Goal: Information Seeking & Learning: Compare options

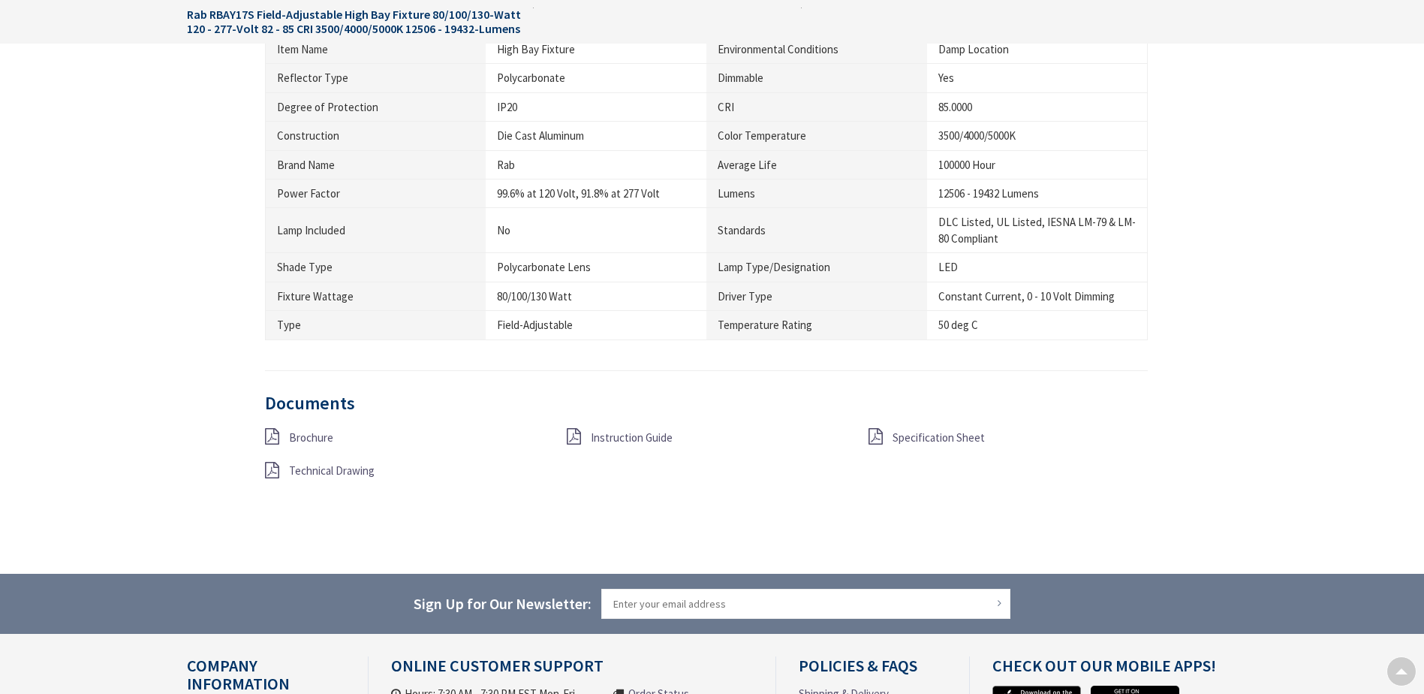
type input "Cauterskill Rd, [GEOGRAPHIC_DATA], [GEOGRAPHIC_DATA] 12414, [GEOGRAPHIC_DATA]"
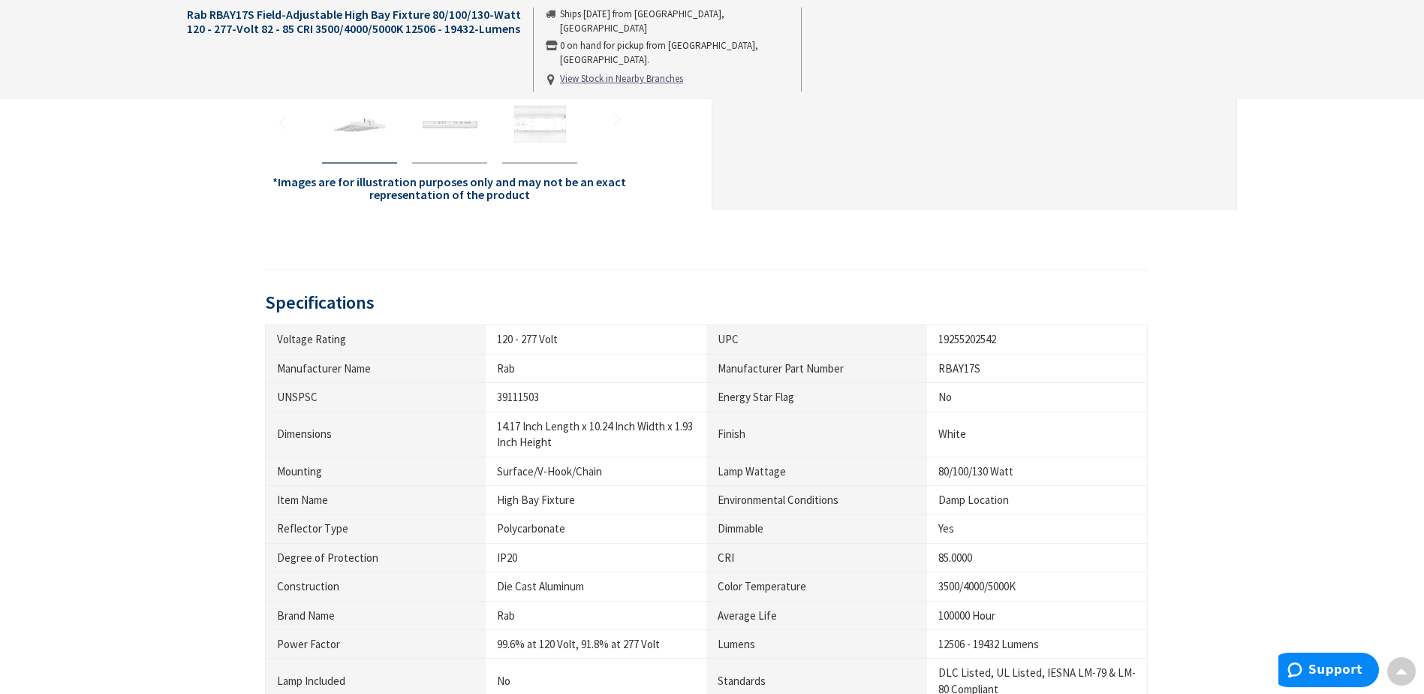
scroll to position [373, 0]
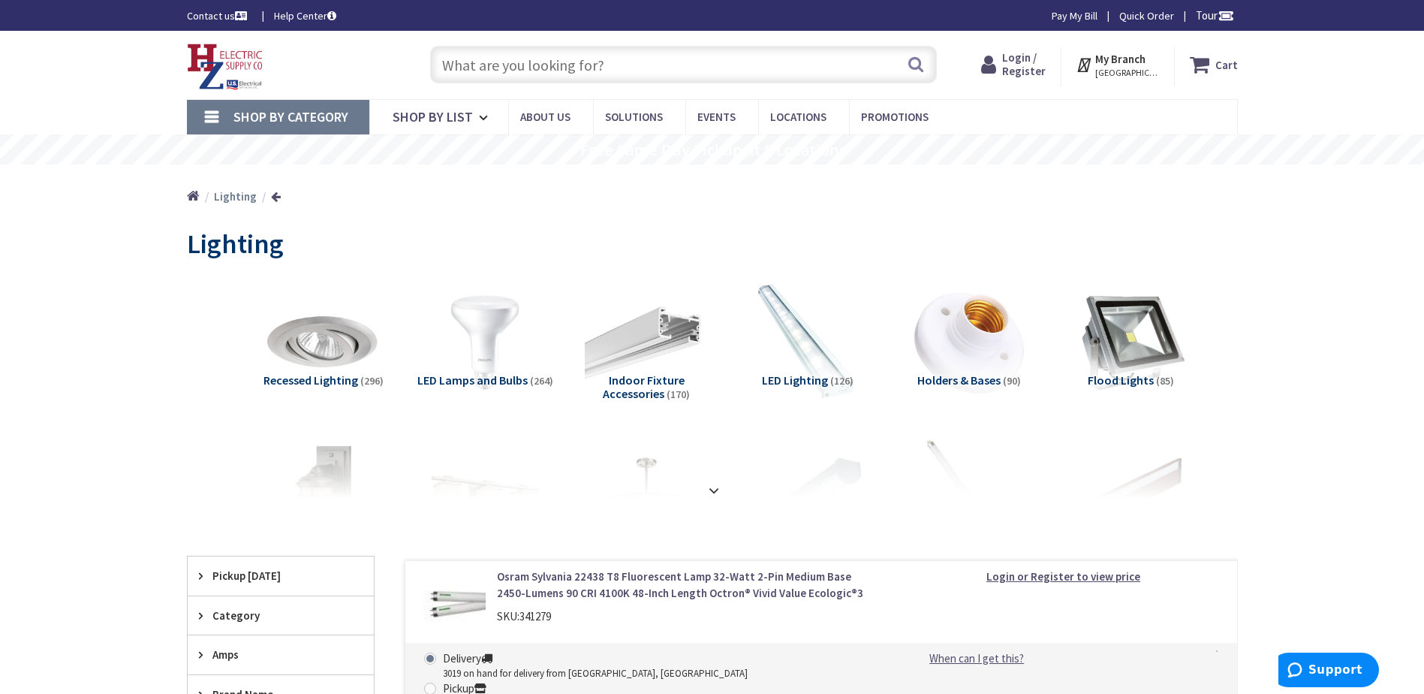
click at [554, 59] on input "text" at bounding box center [683, 65] width 507 height 38
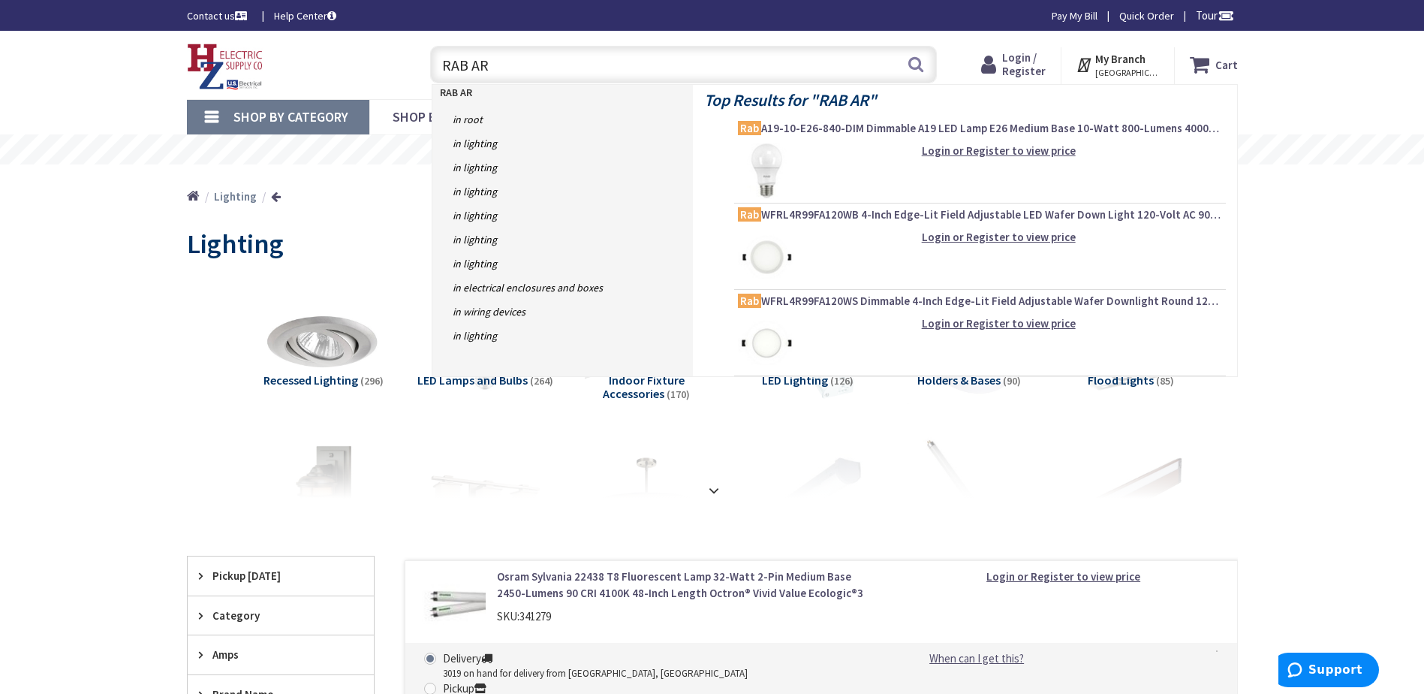
type input "RAB ARS"
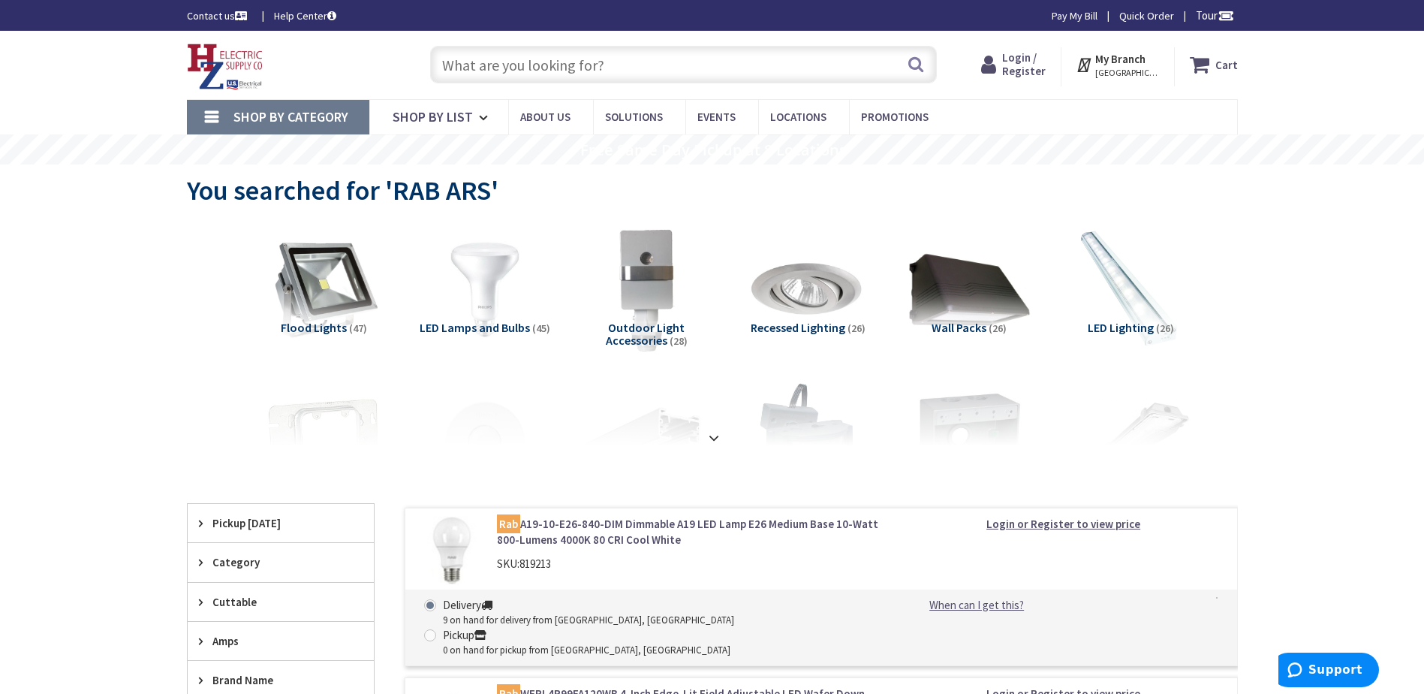
click at [590, 58] on input "text" at bounding box center [683, 65] width 507 height 38
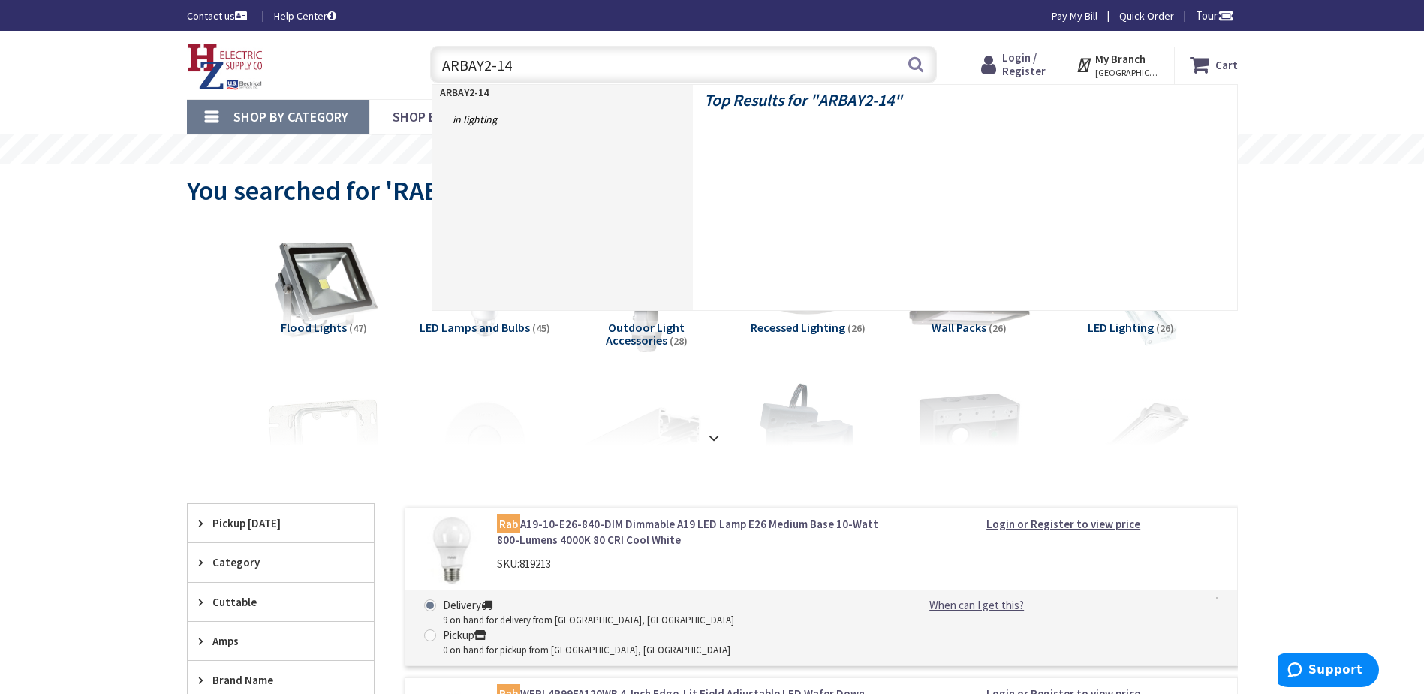
type input "ARBAY2-145"
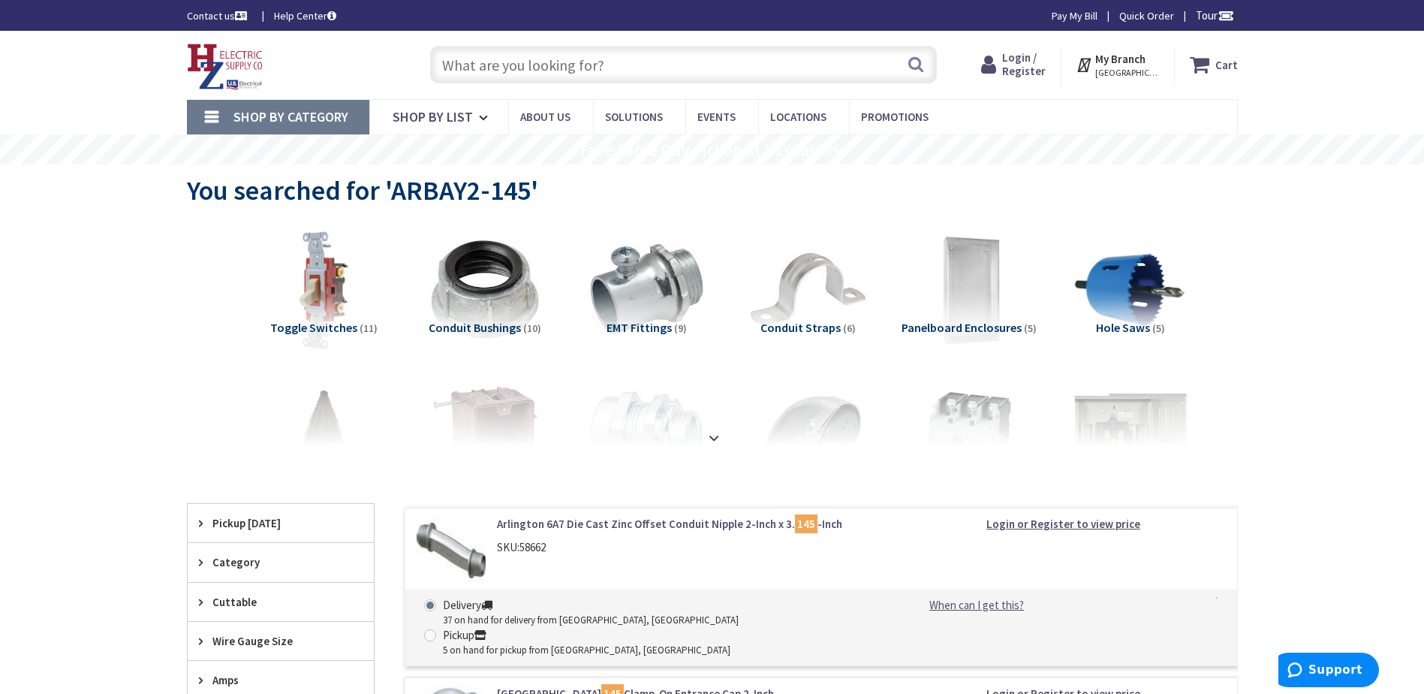
click at [628, 66] on input "text" at bounding box center [683, 65] width 507 height 38
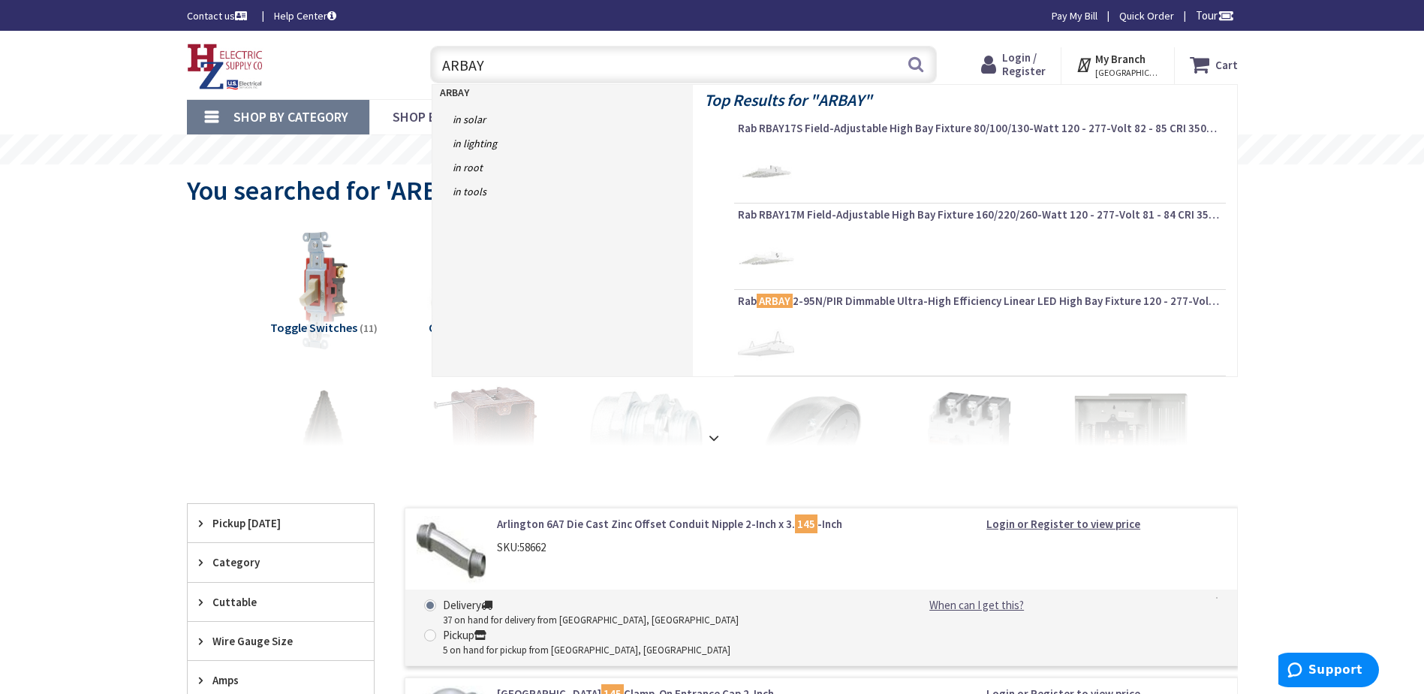
click at [141, 161] on rs-slide "Free Same Day Pickup at 8 Locations" at bounding box center [712, 149] width 1424 height 30
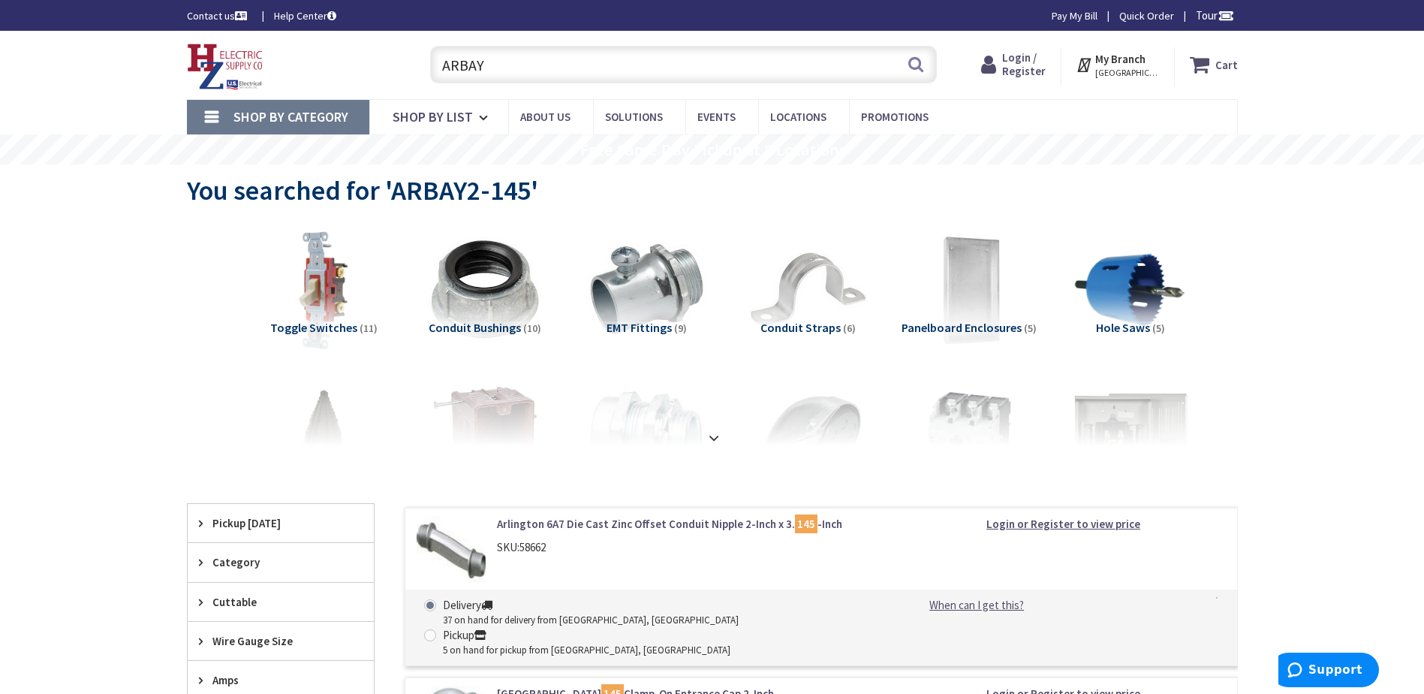
click at [556, 75] on input "ARBAY" at bounding box center [683, 65] width 507 height 38
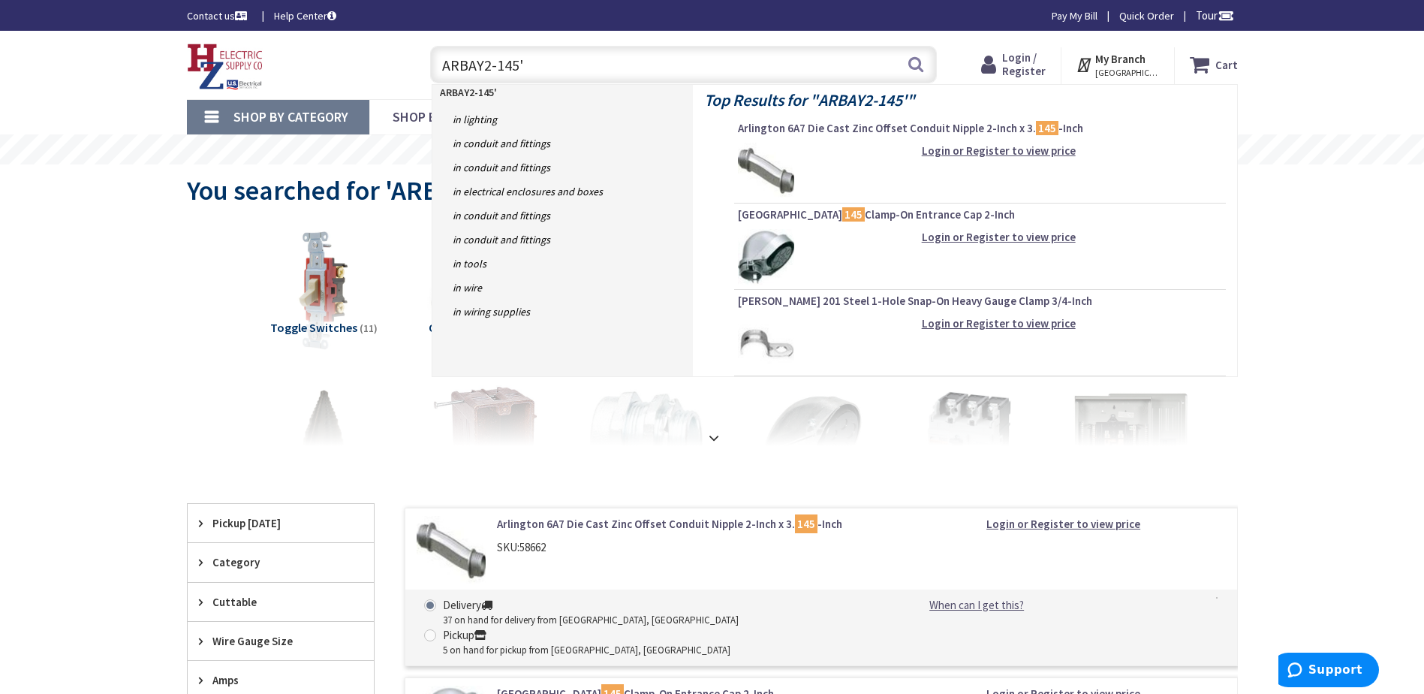
click at [440, 65] on input "ARBAY2-145'" at bounding box center [683, 65] width 507 height 38
type input "'ARBAY2-145'"
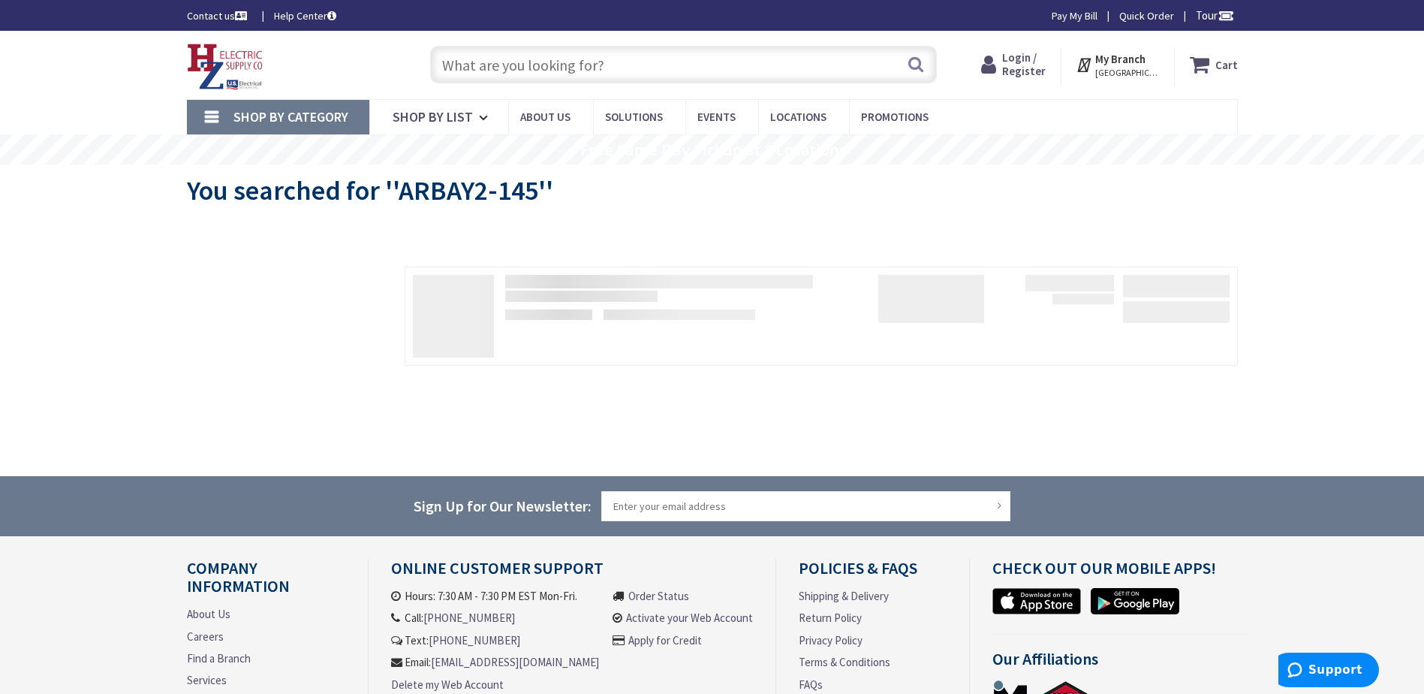
click at [604, 64] on input "text" at bounding box center [683, 65] width 507 height 38
click at [604, 65] on input "text" at bounding box center [683, 65] width 507 height 38
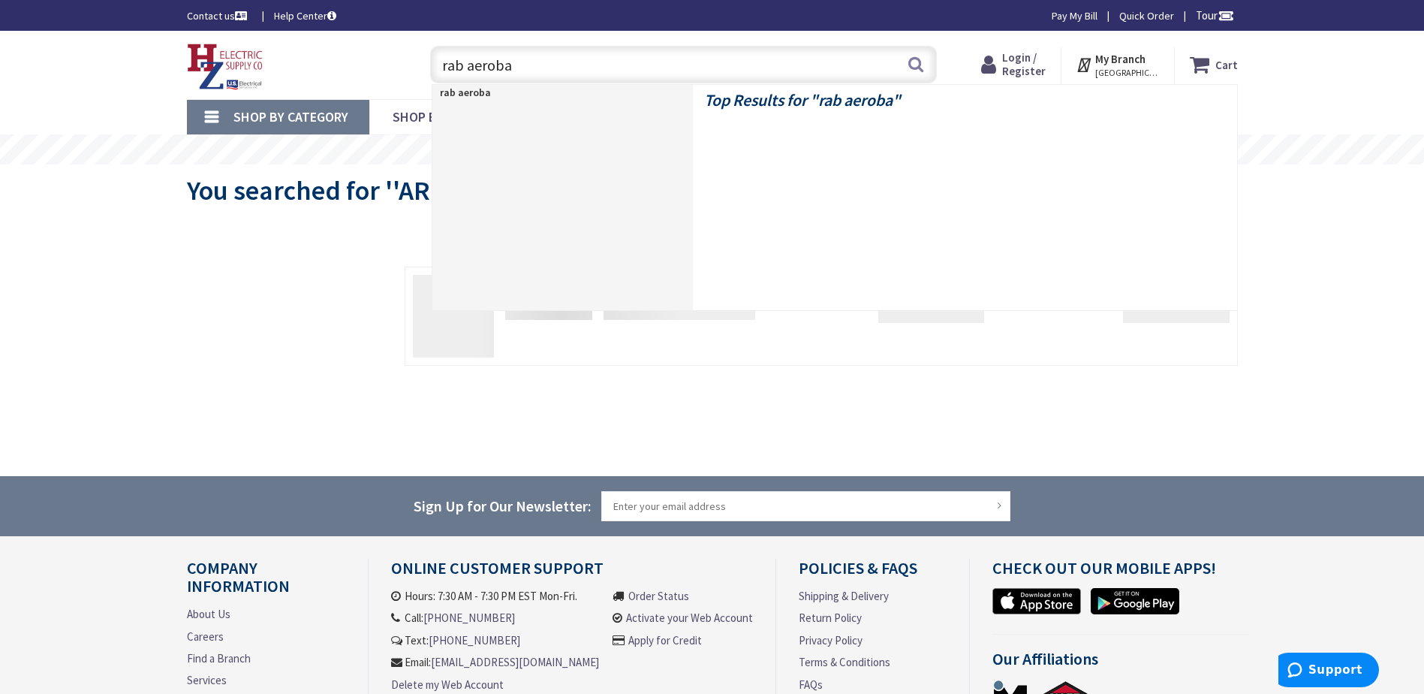
type input "rab aerobay"
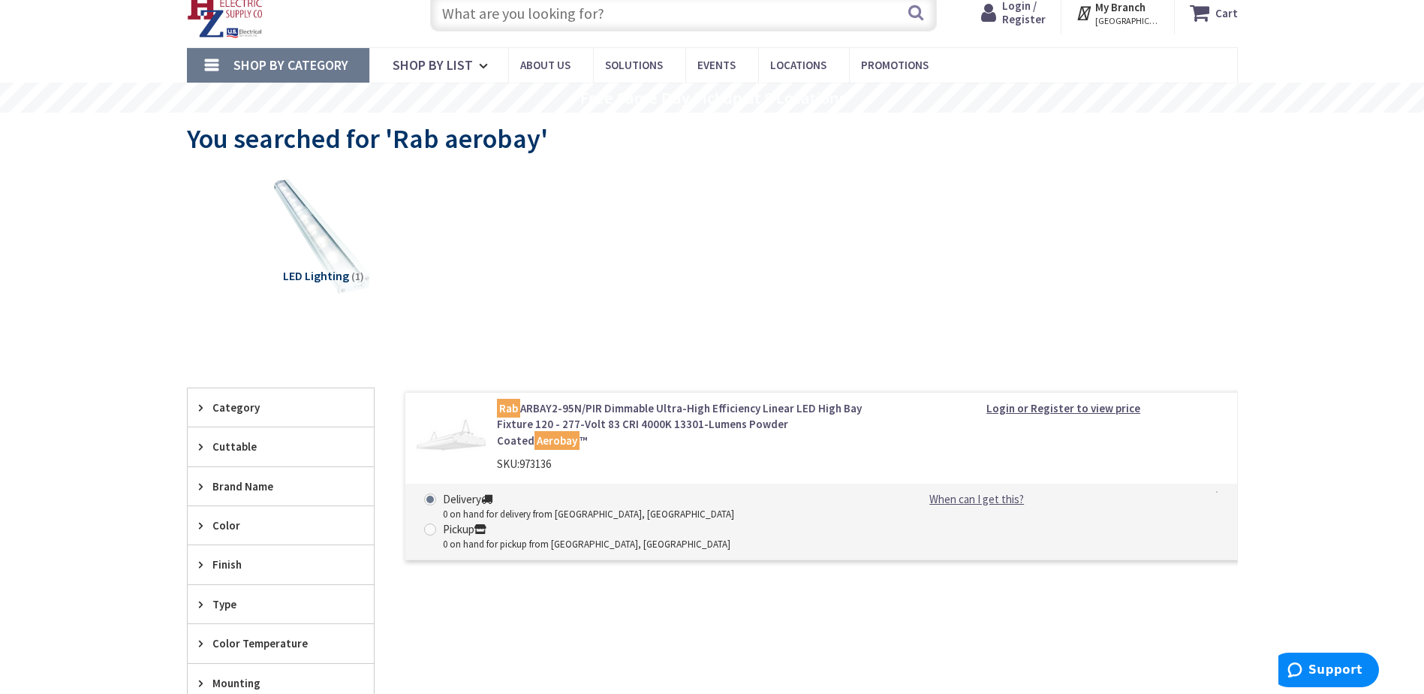
scroll to position [75, 0]
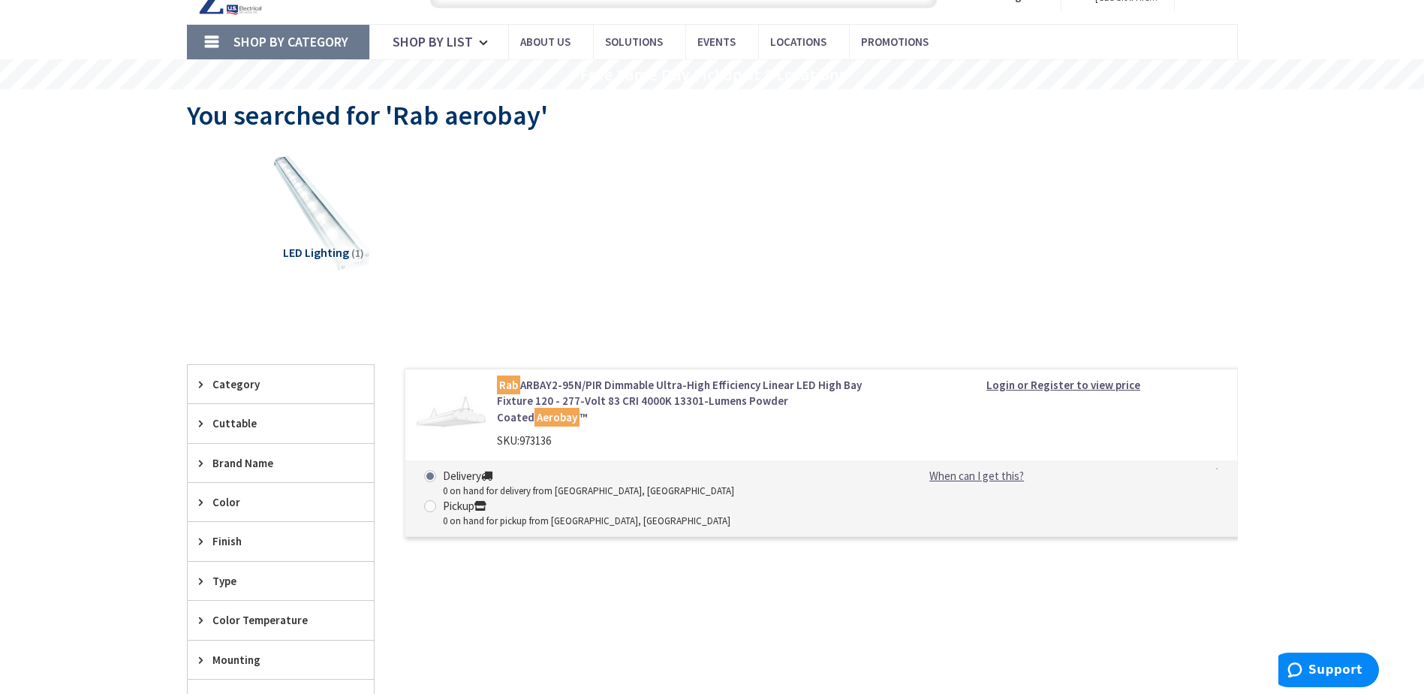
click at [631, 385] on link "Rab ARBAY2-95N/PIR Dimmable Ultra-High Efficiency Linear LED High Bay Fixture 1…" at bounding box center [688, 401] width 382 height 48
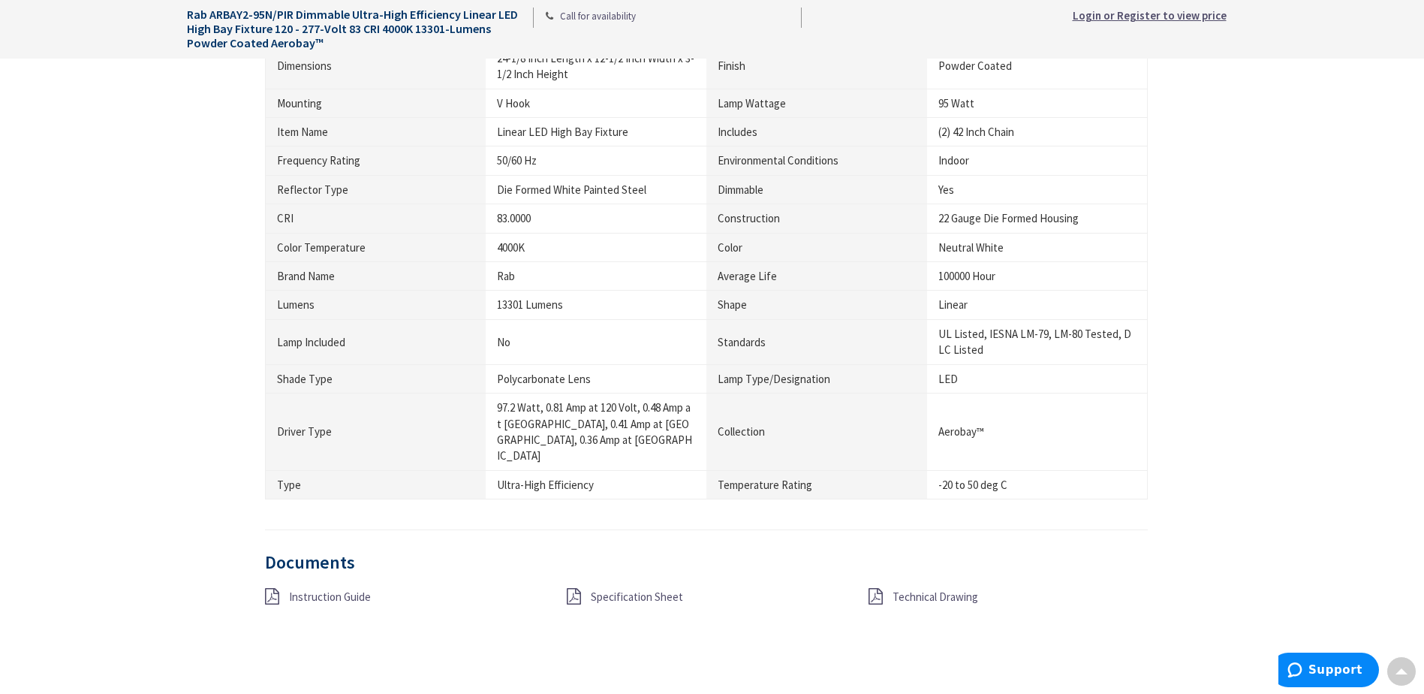
scroll to position [1126, 0]
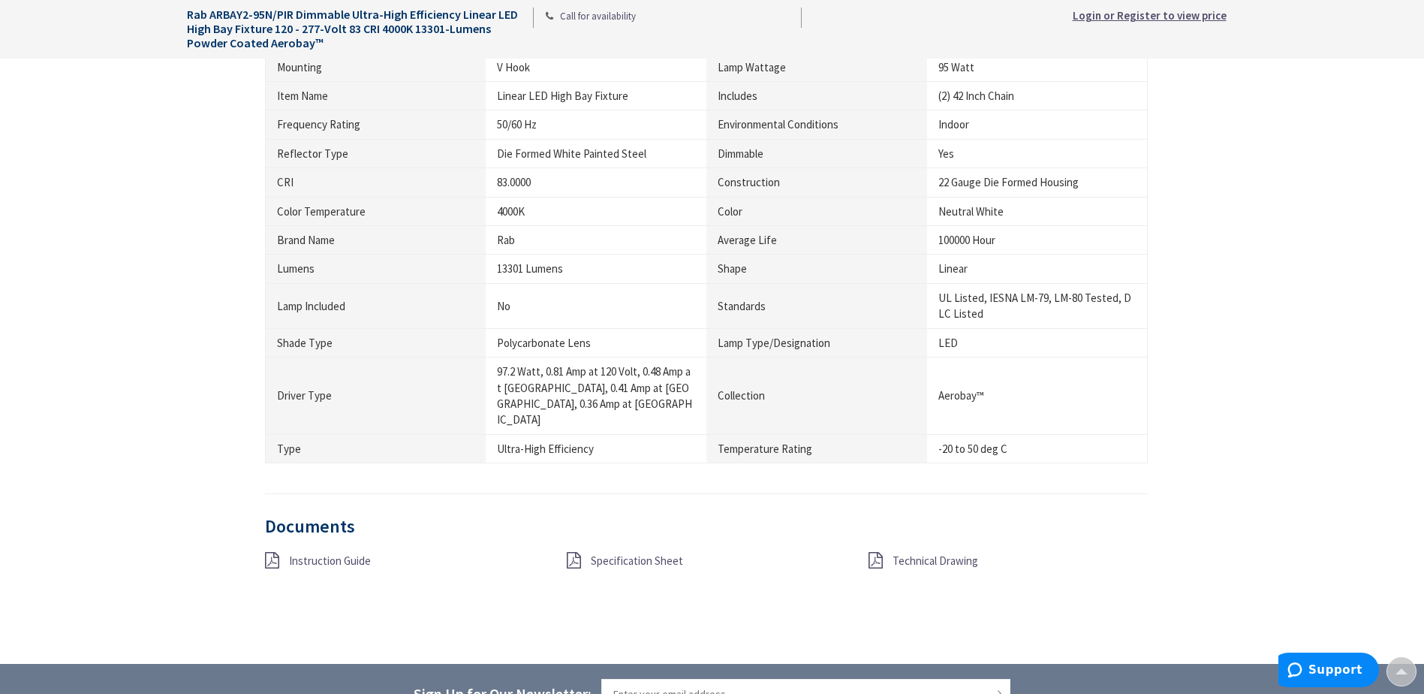
click at [666, 552] on div "Specification Sheet" at bounding box center [707, 561] width 302 height 19
click at [664, 553] on span "Specification Sheet" at bounding box center [637, 560] width 92 height 14
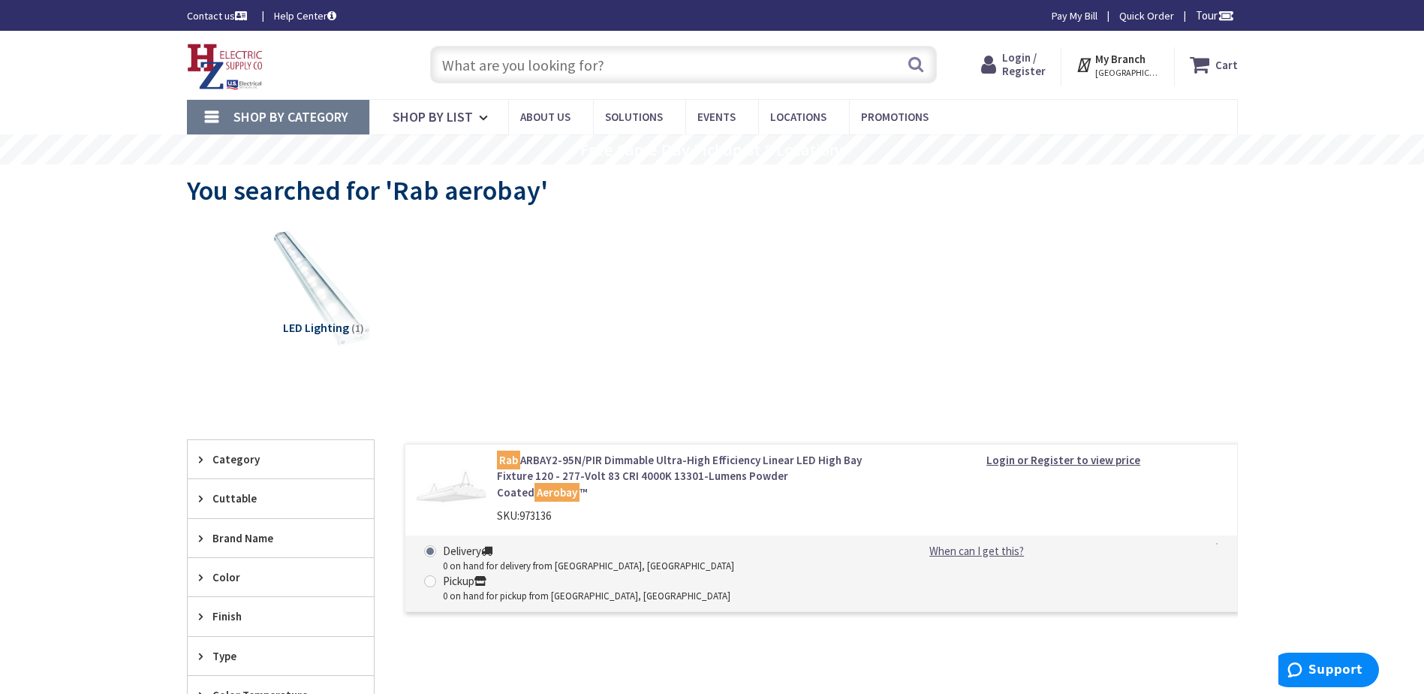
click at [679, 76] on input "text" at bounding box center [683, 65] width 507 height 38
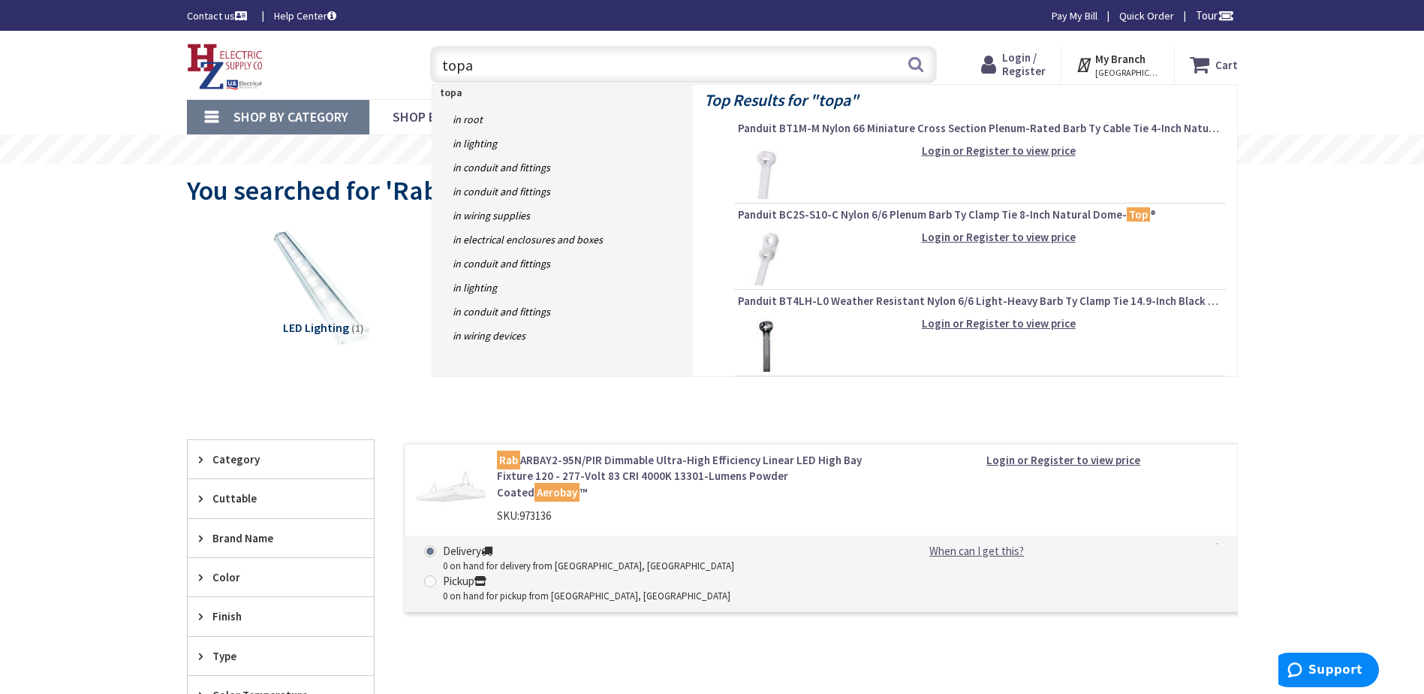
type input "topaz"
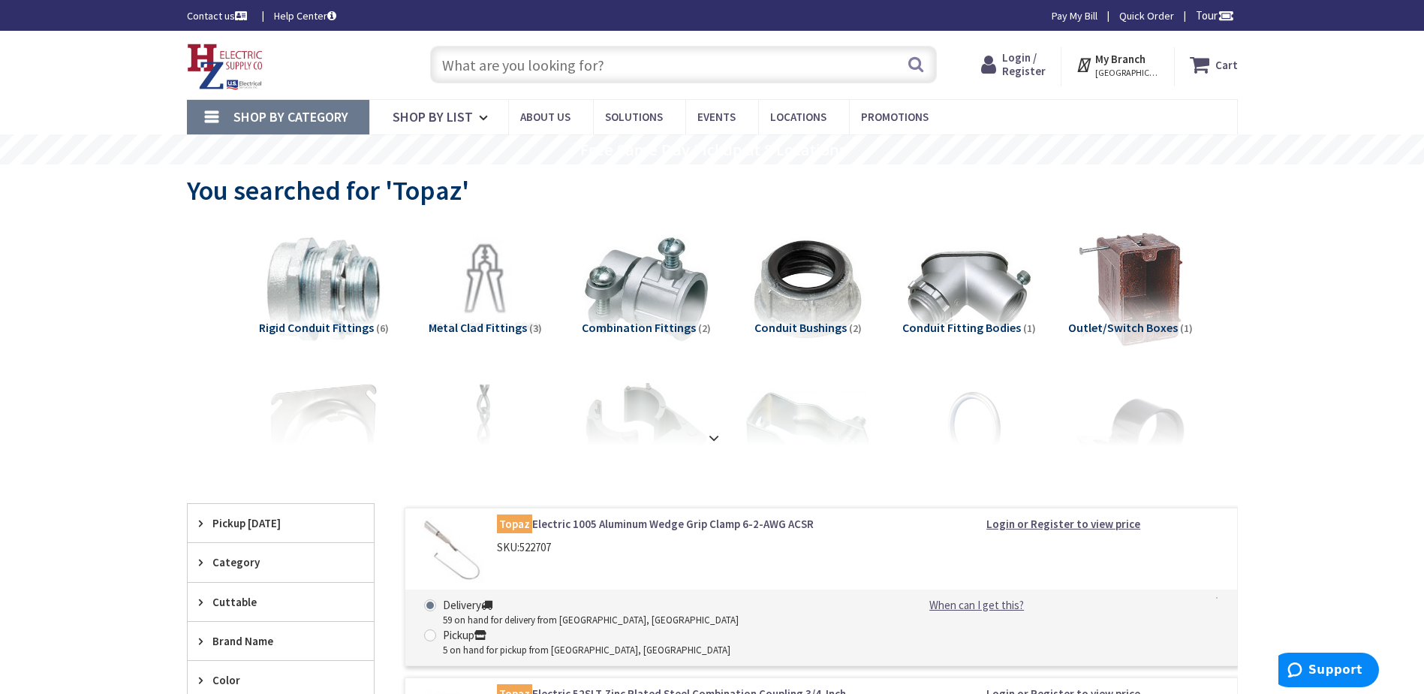
click at [616, 72] on input "text" at bounding box center [683, 65] width 507 height 38
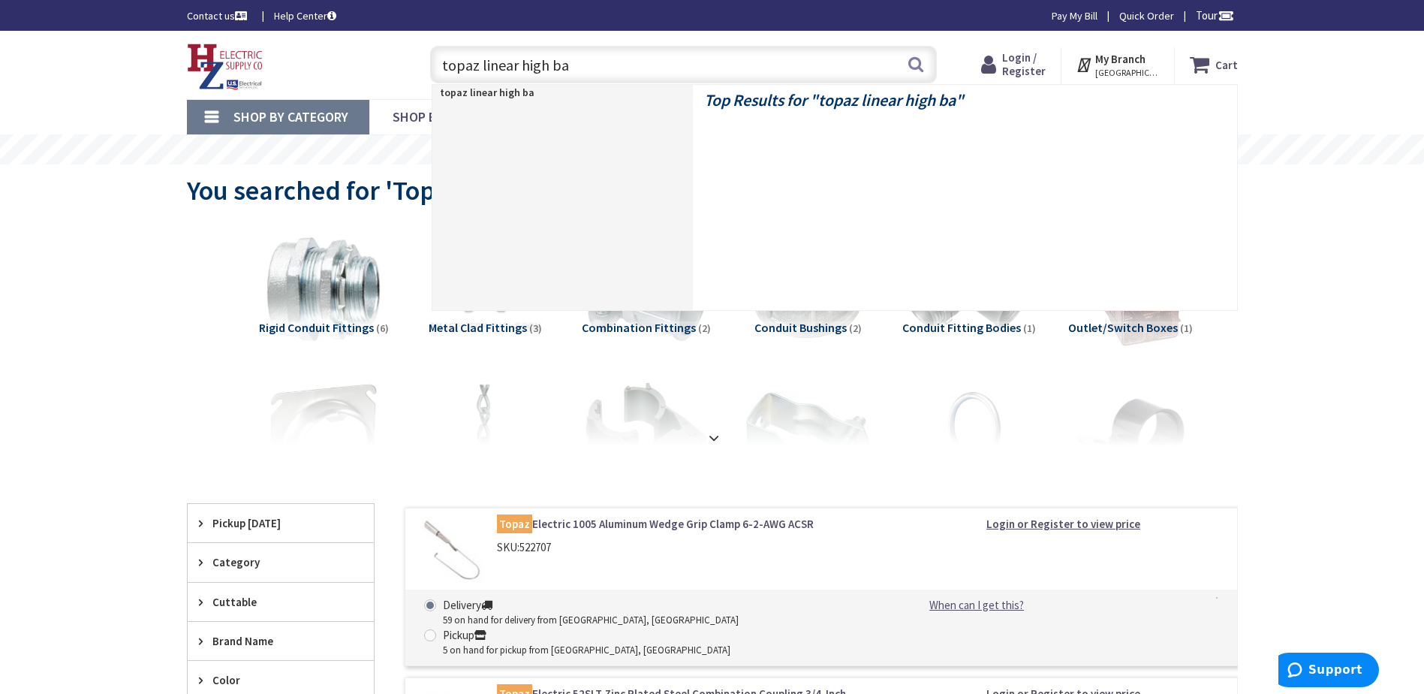
type input "topaz linear high bay"
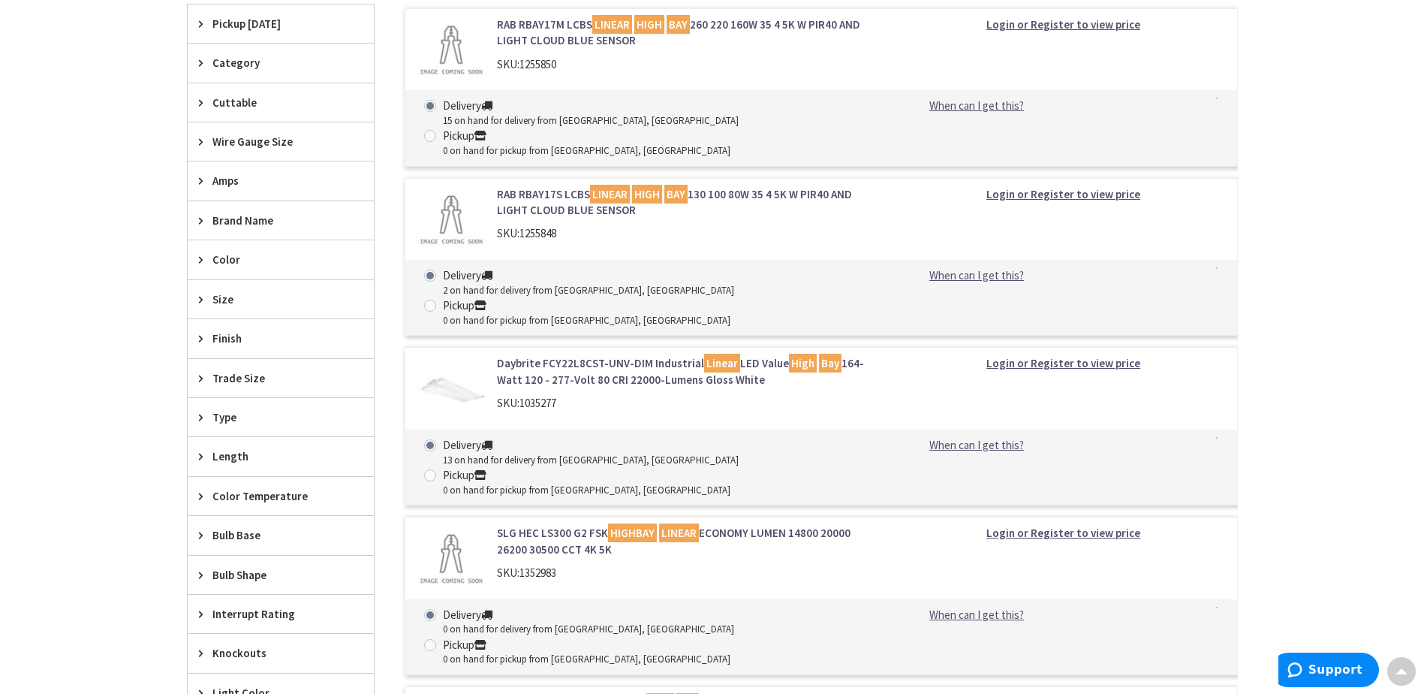
scroll to position [526, 0]
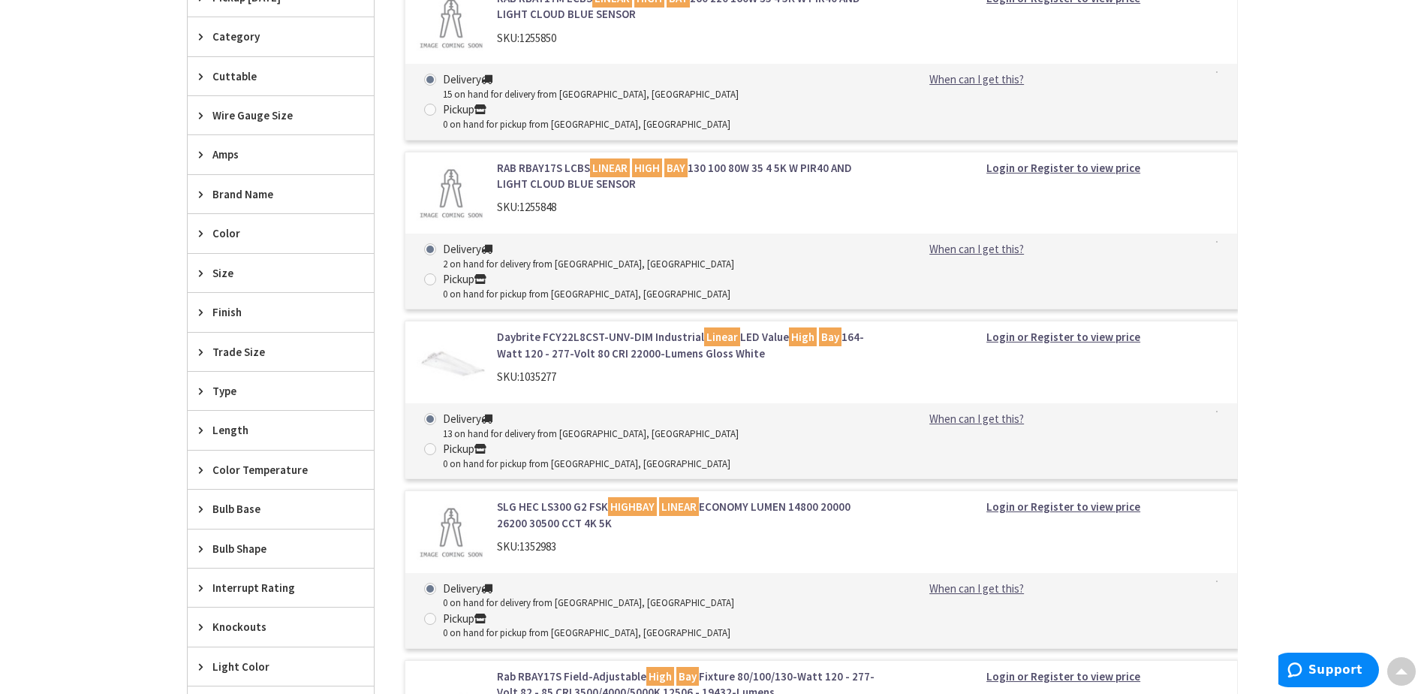
click at [644, 329] on link "Daybrite FCY22L8CST-UNV-DIM Industrial Linear LED Value High Bay 164-Watt 120 -…" at bounding box center [688, 345] width 382 height 32
